Goal: Task Accomplishment & Management: Use online tool/utility

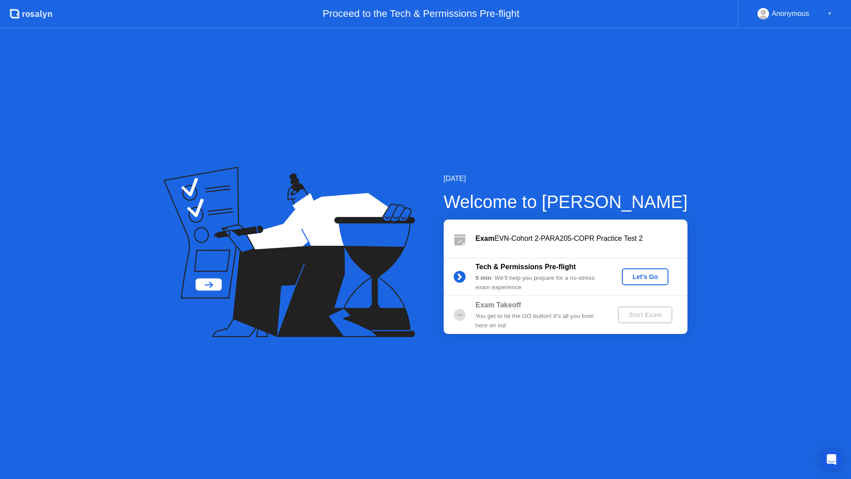
click at [643, 277] on div "Let's Go" at bounding box center [644, 276] width 39 height 7
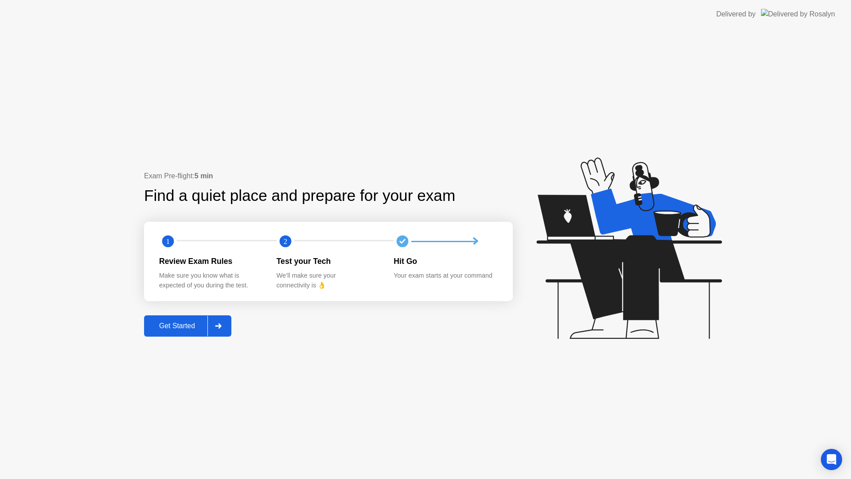
click at [182, 319] on button "Get Started" at bounding box center [187, 325] width 87 height 21
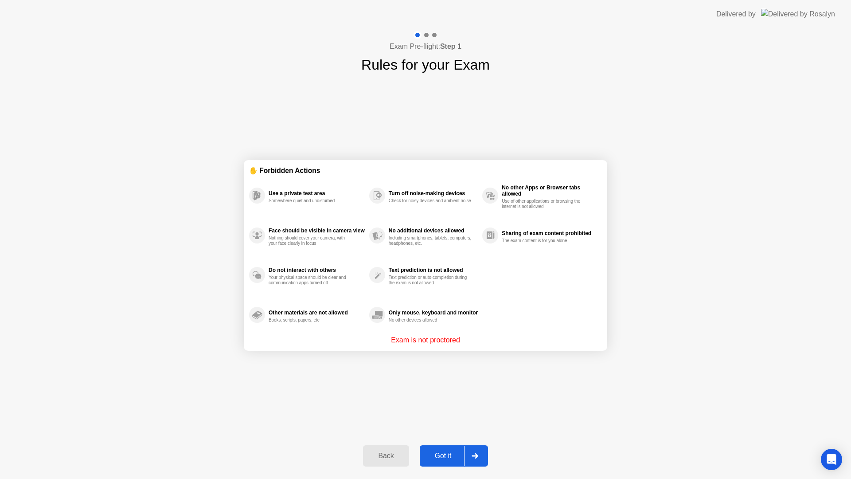
click at [448, 456] on div "Got it" at bounding box center [443, 456] width 42 height 8
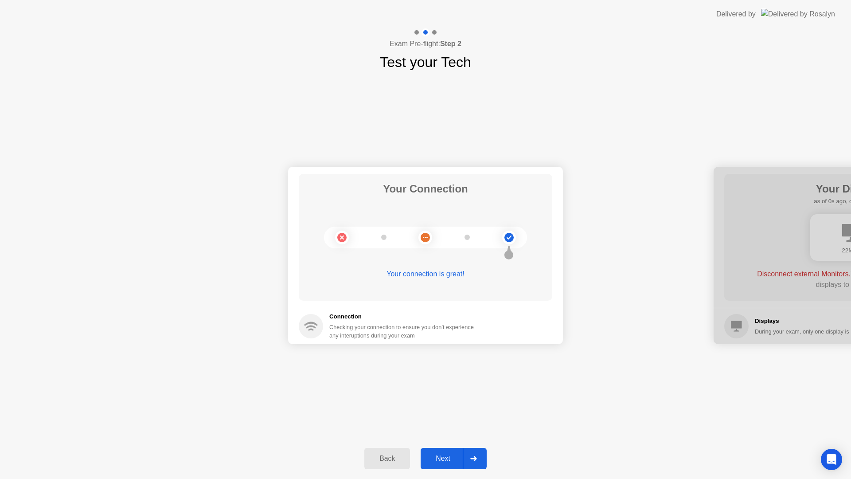
click at [448, 457] on div "Next" at bounding box center [442, 458] width 39 height 8
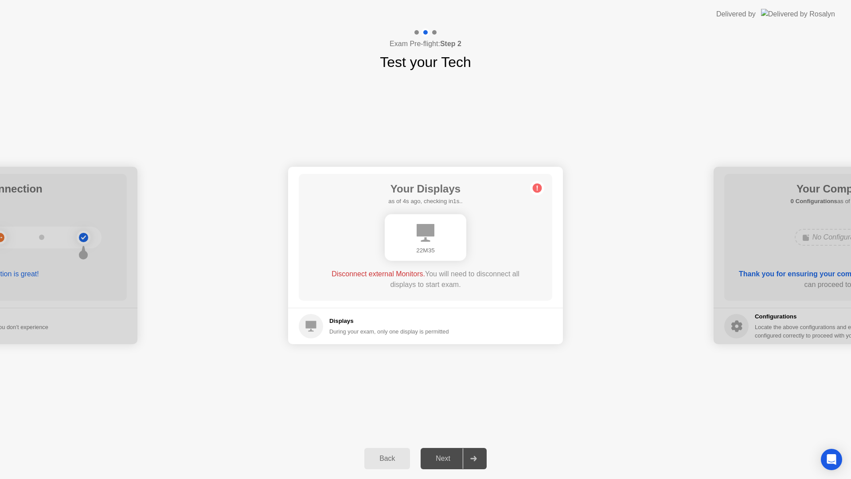
click at [448, 459] on div "Next" at bounding box center [442, 458] width 39 height 8
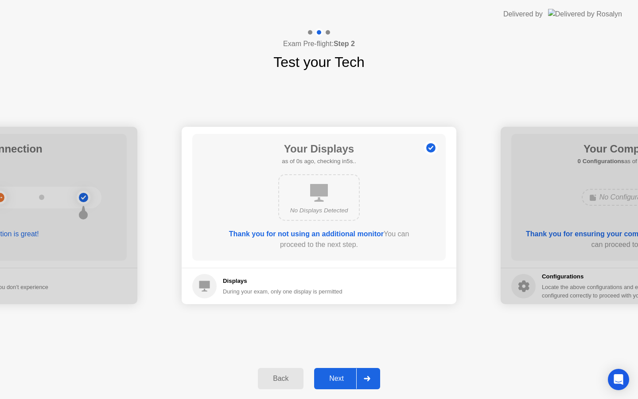
click at [335, 376] on div "Next" at bounding box center [336, 378] width 39 height 8
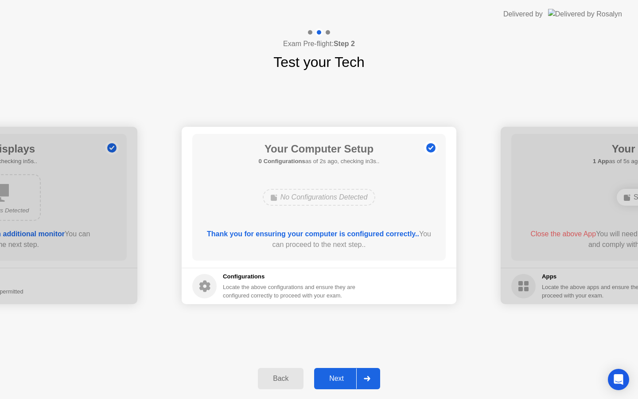
click at [340, 381] on div "Next" at bounding box center [336, 378] width 39 height 8
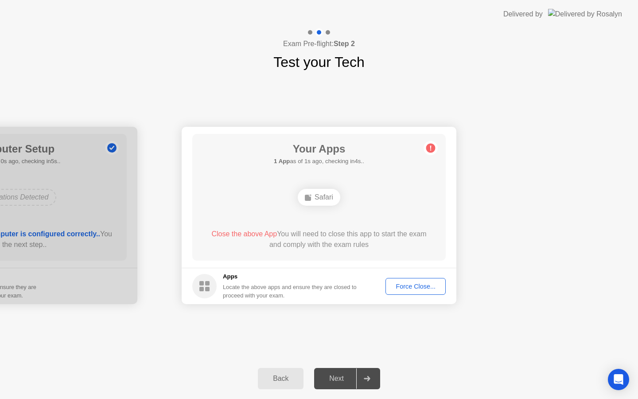
click at [415, 288] on div "Force Close..." at bounding box center [416, 286] width 54 height 7
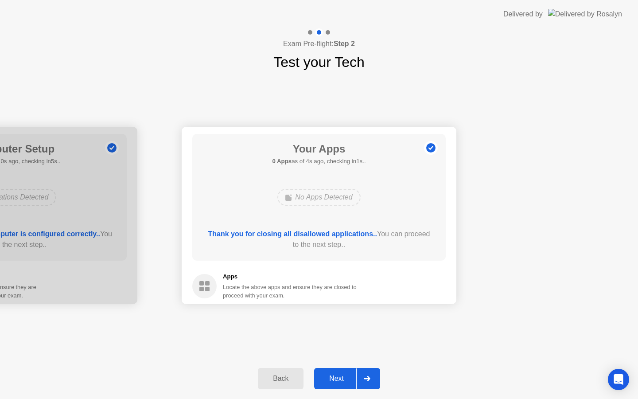
click at [342, 378] on div "Next" at bounding box center [336, 378] width 39 height 8
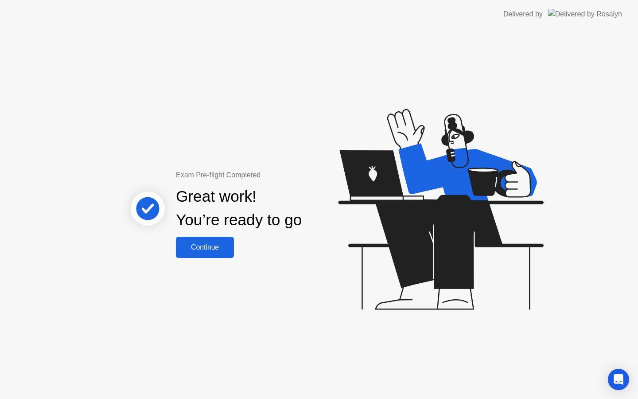
click at [193, 244] on div "Continue" at bounding box center [205, 247] width 53 height 8
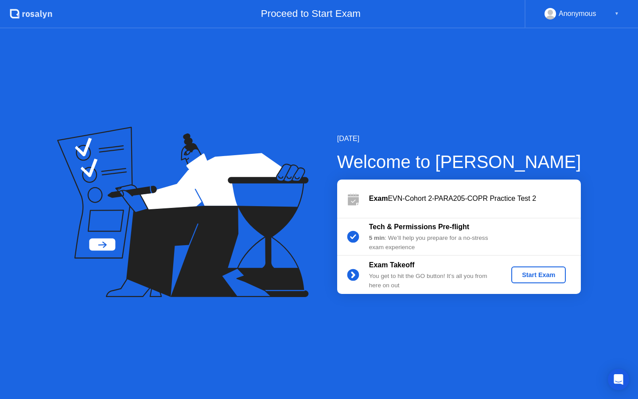
click at [525, 273] on div "Start Exam" at bounding box center [538, 274] width 47 height 7
